Goal: Find contact information: Find contact information

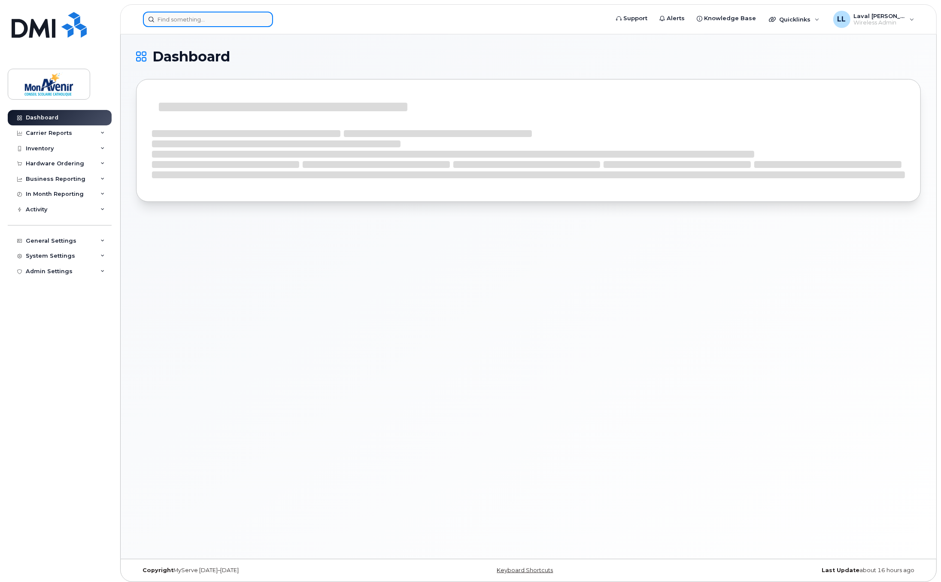
click at [187, 20] on input at bounding box center [208, 19] width 130 height 15
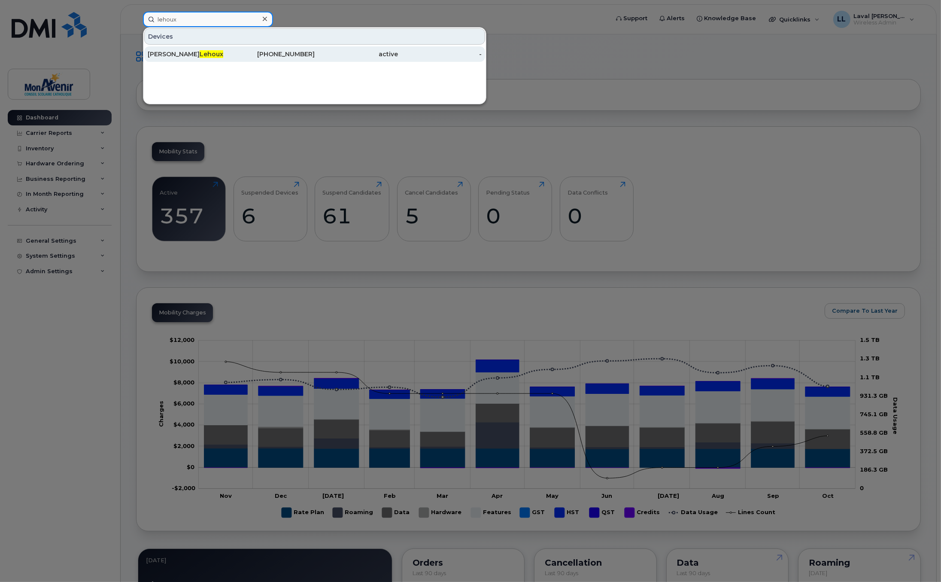
type input "lehoux"
click at [164, 52] on div "Richard Lehoux" at bounding box center [190, 54] width 84 height 9
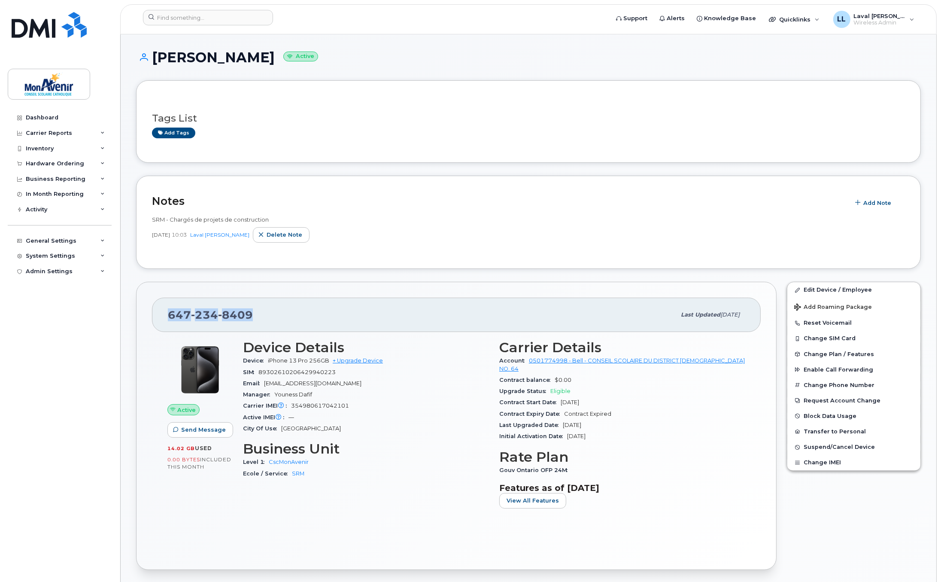
drag, startPoint x: 251, startPoint y: 314, endPoint x: 165, endPoint y: 315, distance: 85.9
click at [165, 315] on div "[PHONE_NUMBER] Last updated [DATE]" at bounding box center [456, 314] width 609 height 34
drag, startPoint x: 346, startPoint y: 388, endPoint x: 265, endPoint y: 385, distance: 81.2
click at [265, 385] on div "Email [EMAIL_ADDRESS][DOMAIN_NAME]" at bounding box center [366, 383] width 246 height 11
copy span "[EMAIL_ADDRESS][DOMAIN_NAME]"
